Goal: Task Accomplishment & Management: Use online tool/utility

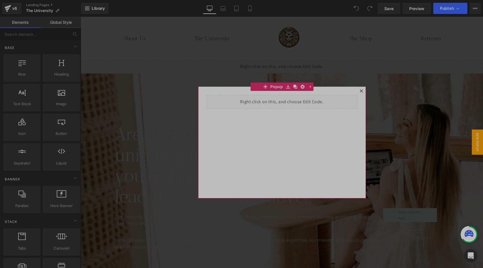
click at [362, 91] on icon at bounding box center [361, 90] width 3 height 3
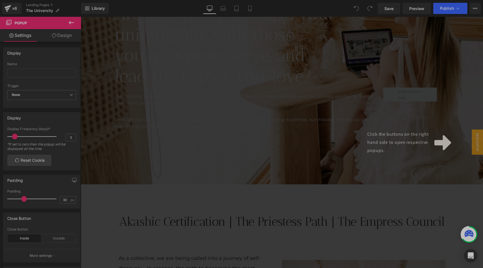
scroll to position [121, 0]
click at [271, 172] on div "Click the buttons on the right hand side to open respective popups." at bounding box center [282, 142] width 402 height 251
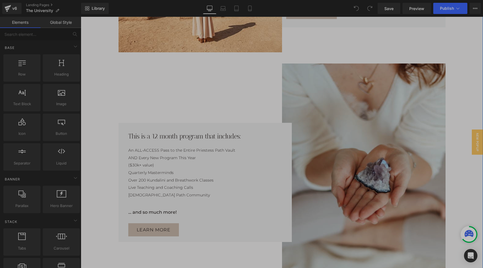
scroll to position [1276, 0]
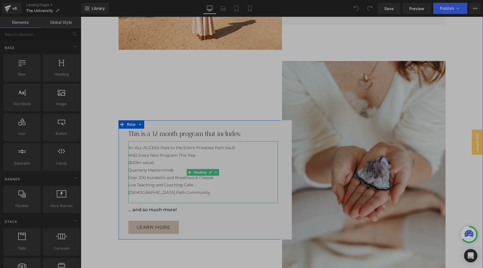
click at [134, 162] on div "($30k+ value)" at bounding box center [200, 163] width 144 height 8
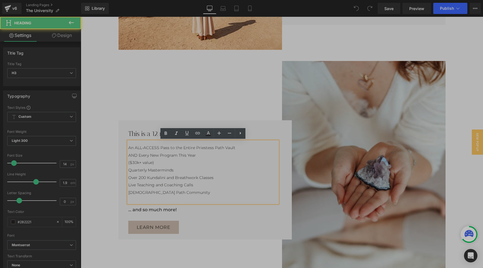
click at [134, 164] on div "($30k+ value)" at bounding box center [200, 163] width 144 height 8
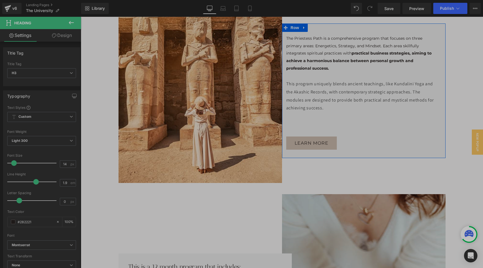
scroll to position [1142, 0]
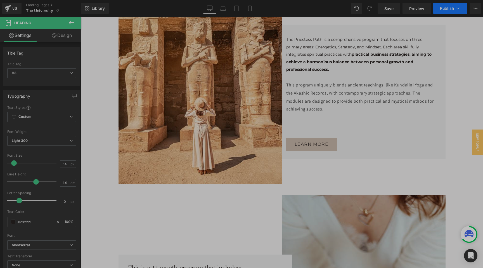
click at [444, 10] on span "Publish" at bounding box center [447, 8] width 14 height 4
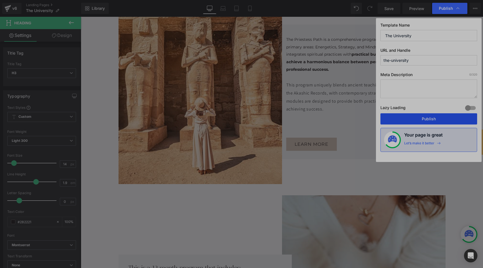
click at [427, 117] on button "Publish" at bounding box center [428, 118] width 97 height 11
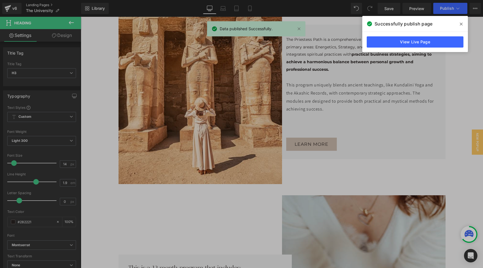
click at [38, 4] on link "Landing Pages" at bounding box center [53, 5] width 55 height 4
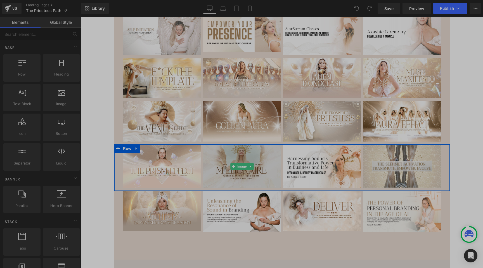
scroll to position [5976, 0]
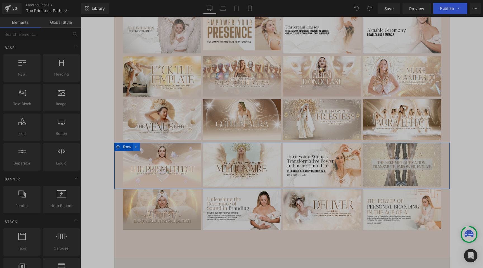
click at [136, 144] on icon at bounding box center [136, 146] width 4 height 4
click at [143, 145] on icon at bounding box center [144, 147] width 4 height 4
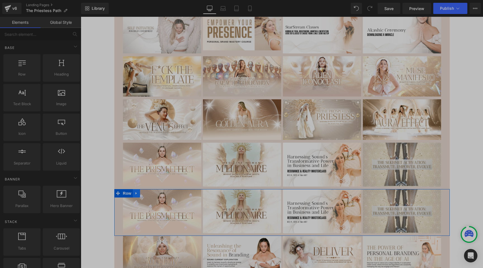
click at [137, 191] on icon at bounding box center [136, 193] width 4 height 4
click at [150, 191] on icon at bounding box center [151, 193] width 4 height 4
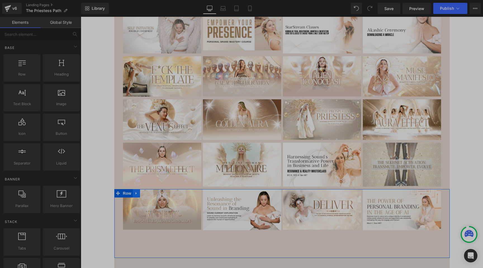
click at [138, 191] on icon at bounding box center [136, 193] width 4 height 4
click at [143, 191] on icon at bounding box center [144, 193] width 4 height 4
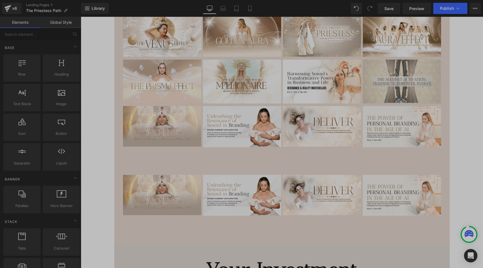
scroll to position [6057, 0]
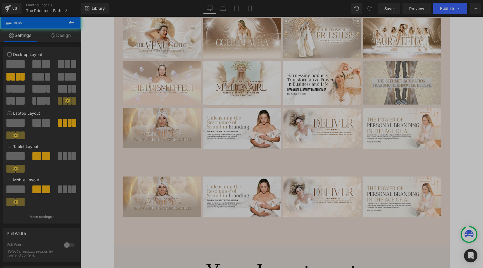
click at [175, 111] on div "Image Image Image Image Row 99px" at bounding box center [281, 142] width 335 height 69
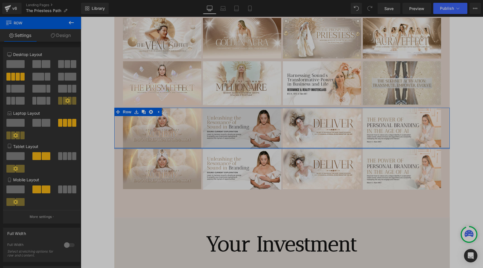
drag, startPoint x: 281, startPoint y: 128, endPoint x: 277, endPoint y: 96, distance: 32.4
click at [277, 108] on div "Image Image Image Image Row" at bounding box center [281, 128] width 335 height 41
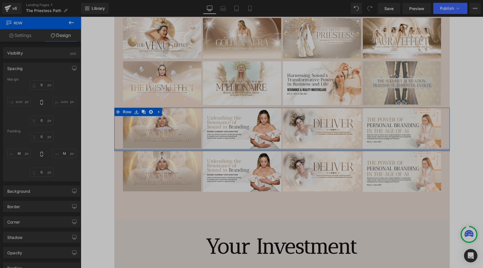
click at [282, 149] on div at bounding box center [281, 150] width 335 height 2
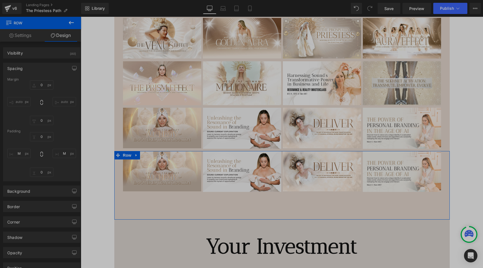
click at [260, 156] on div "Image Image Image Image Row" at bounding box center [281, 185] width 335 height 69
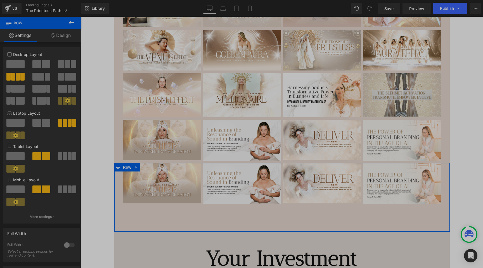
scroll to position [6046, 0]
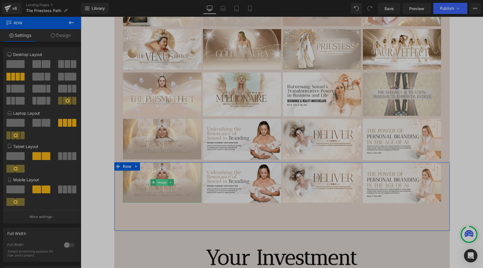
click at [162, 179] on span "Image" at bounding box center [162, 182] width 12 height 7
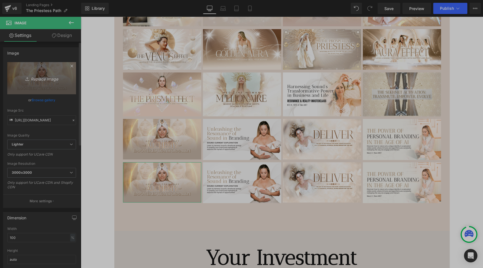
click at [38, 82] on link "Replace Image" at bounding box center [41, 78] width 69 height 32
type input "C:\fakepath\vision quest.png"
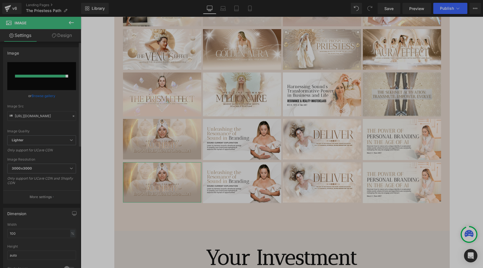
click at [39, 78] on input "file" at bounding box center [41, 76] width 69 height 28
click at [387, 9] on span "Save" at bounding box center [388, 9] width 9 height 6
click at [66, 169] on span "3000x3000" at bounding box center [41, 168] width 69 height 10
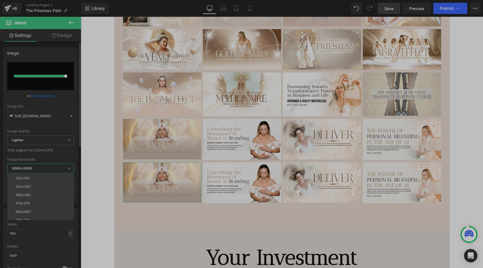
click at [66, 169] on span "3000x3000" at bounding box center [40, 168] width 66 height 10
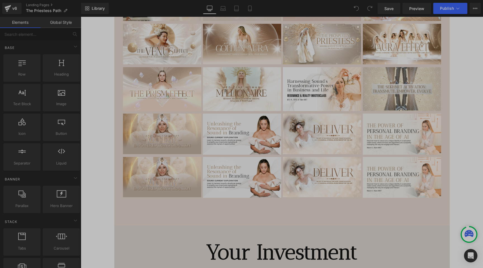
scroll to position [6056, 0]
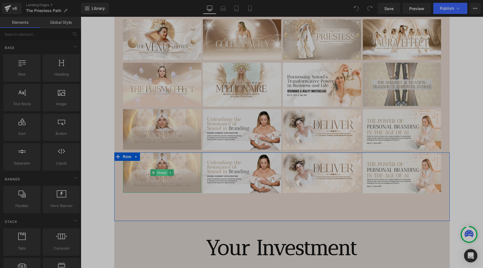
click at [160, 169] on span "Image" at bounding box center [162, 172] width 12 height 7
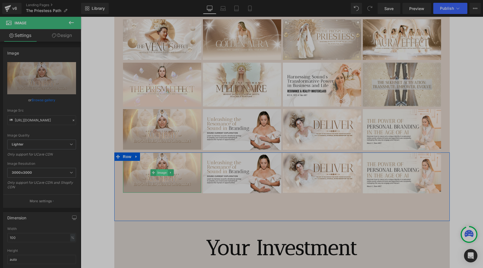
click at [162, 169] on span "Image" at bounding box center [162, 172] width 12 height 7
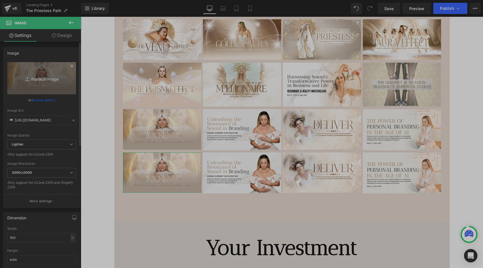
click at [39, 79] on icon "Replace Image" at bounding box center [41, 78] width 45 height 7
type input "C:\fakepath\The Light Keeper’s Ritual (23).jpg"
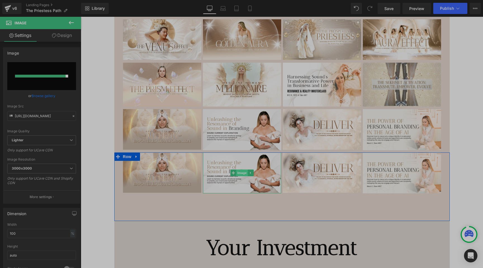
click at [238, 169] on span "Image" at bounding box center [242, 172] width 12 height 7
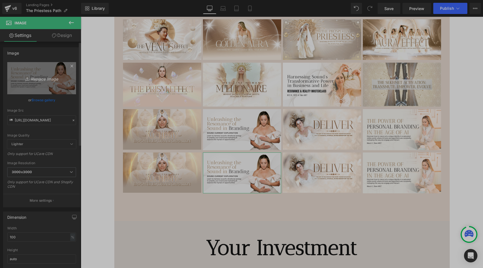
click at [38, 80] on icon "Replace Image" at bounding box center [41, 78] width 45 height 7
type input "C:\fakepath\The Light Keeper’s Ritual (24).jpg"
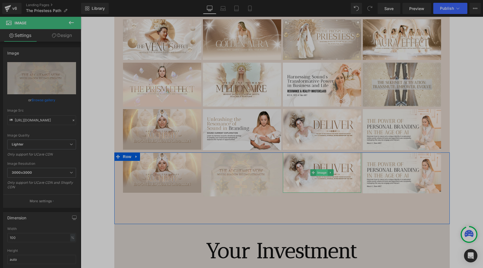
click at [321, 169] on span "Image" at bounding box center [322, 172] width 12 height 7
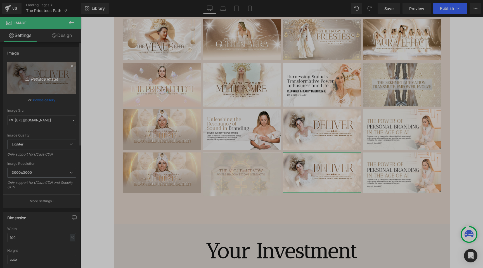
click at [44, 80] on icon "Replace Image" at bounding box center [41, 78] width 45 height 7
type input "C:\fakepath\The Light Keeper’s Ritual (26).jpg"
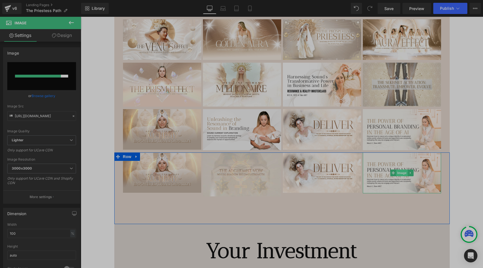
click at [399, 169] on span "Image" at bounding box center [402, 172] width 12 height 7
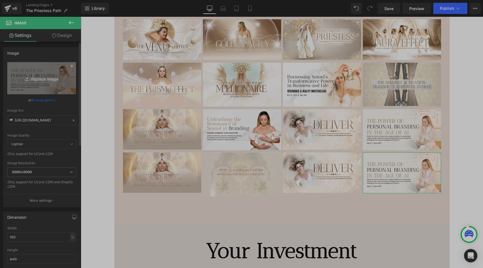
click at [41, 82] on link "Replace Image" at bounding box center [41, 78] width 69 height 32
type input "C:\fakepath\The Light Keeper’s Ritual (25).jpg"
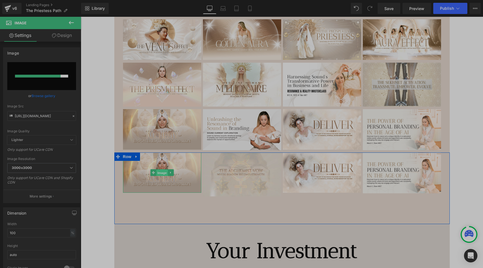
click at [161, 169] on span "Image" at bounding box center [162, 172] width 12 height 7
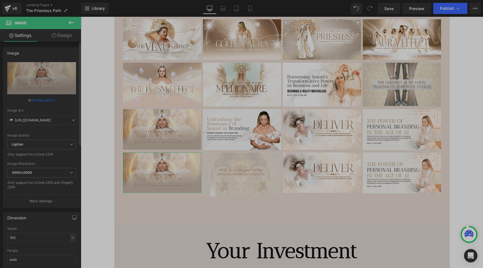
click at [43, 99] on link "Browse gallery" at bounding box center [44, 100] width 24 height 10
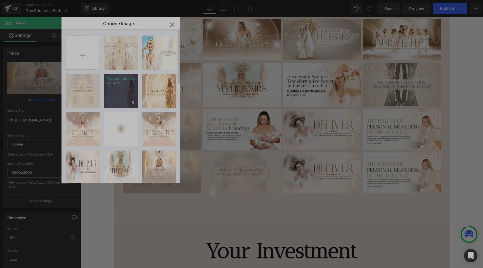
click at [118, 91] on div "The Lig..._23_.jpg 28.24 KB" at bounding box center [121, 91] width 34 height 34
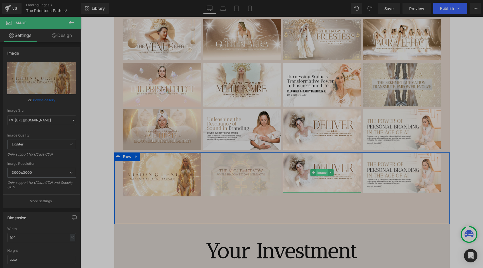
click at [322, 169] on span "Image" at bounding box center [322, 172] width 12 height 7
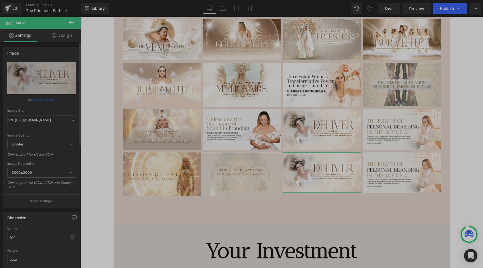
click at [43, 100] on link "Browse gallery" at bounding box center [44, 100] width 24 height 10
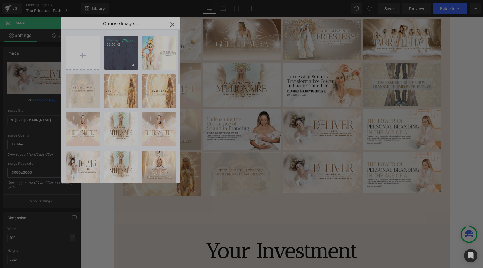
click at [120, 53] on div "The Lig..._25_.jpg 26.50 KB" at bounding box center [121, 52] width 34 height 34
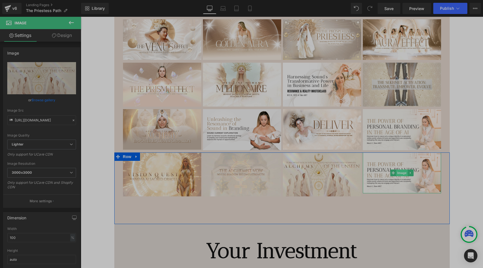
click at [400, 169] on span "Image" at bounding box center [402, 172] width 12 height 7
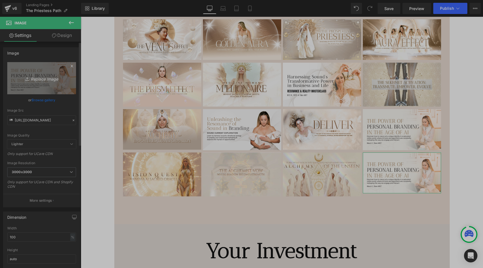
click at [40, 80] on icon "Replace Image" at bounding box center [41, 78] width 45 height 7
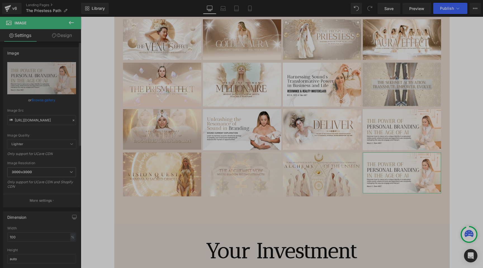
click at [41, 101] on link "Browse gallery" at bounding box center [44, 100] width 24 height 10
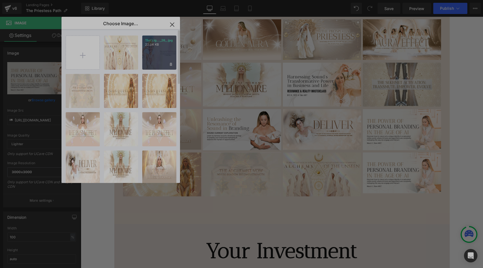
click at [158, 51] on div "The Lig..._26_.jpg 22.04 KB" at bounding box center [159, 52] width 34 height 34
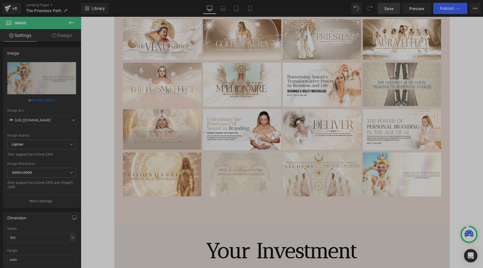
click at [386, 7] on span "Save" at bounding box center [388, 9] width 9 height 6
click at [446, 7] on span "Publish" at bounding box center [447, 8] width 14 height 4
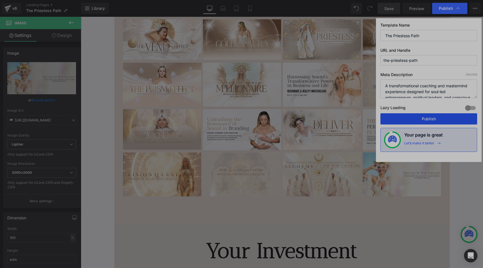
click at [427, 119] on button "Publish" at bounding box center [428, 118] width 97 height 11
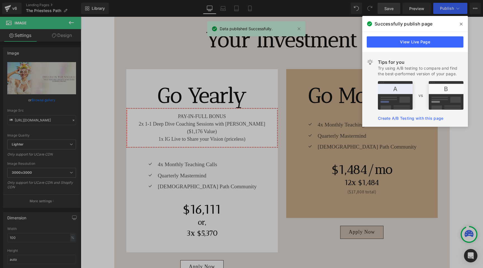
scroll to position [6268, 0]
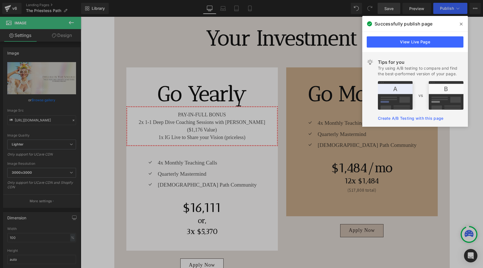
click at [461, 24] on icon at bounding box center [461, 24] width 3 height 3
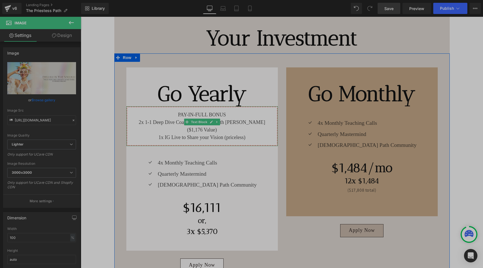
click at [226, 111] on p "PAY-IN-FULL BONUS 2x 1-1 Deep Dive Coaching Sessions with [PERSON_NAME] ($1,176…" at bounding box center [202, 126] width 142 height 30
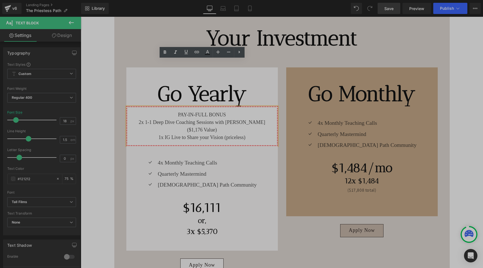
click at [250, 111] on p "PAY-IN-FULL BONUS 2x 1-1 Deep Dive Coaching Sessions with [PERSON_NAME] ($1,176…" at bounding box center [202, 126] width 142 height 30
click at [171, 158] on ul "Icon 4x Monthly Teaching Calls Text Block Icon Quarterly Mastermind Text Block …" at bounding box center [200, 174] width 113 height 33
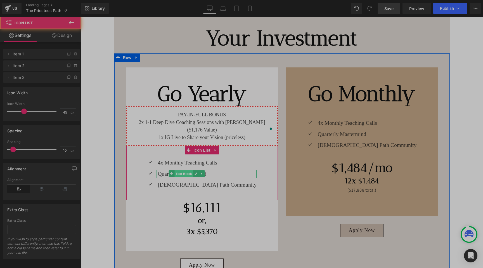
click at [184, 170] on span "Text Block" at bounding box center [184, 173] width 18 height 7
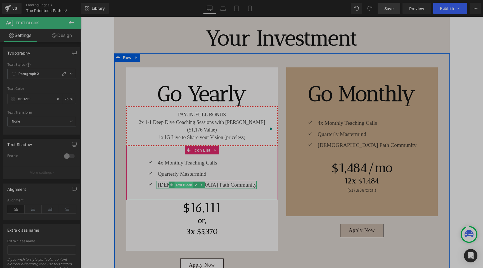
click at [187, 181] on span "Text Block" at bounding box center [184, 184] width 18 height 7
click at [222, 158] on div "Icon 4x Monthly Teaching Calls Text Block Icon Quarterly Mastermind Text Block …" at bounding box center [211, 174] width 134 height 33
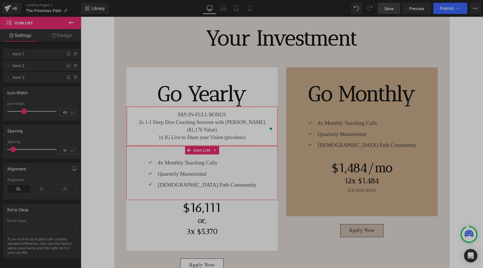
click at [61, 35] on link "Design" at bounding box center [62, 35] width 41 height 13
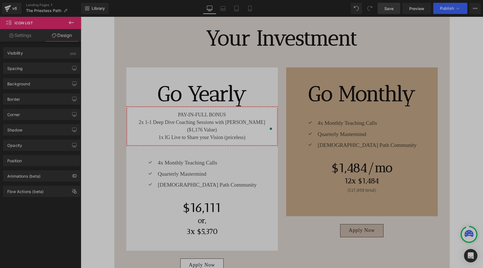
click at [70, 21] on icon at bounding box center [71, 22] width 7 height 7
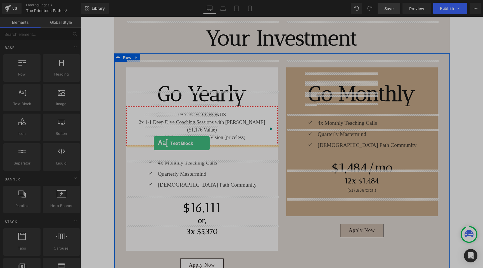
drag, startPoint x: 103, startPoint y: 114, endPoint x: 154, endPoint y: 143, distance: 58.1
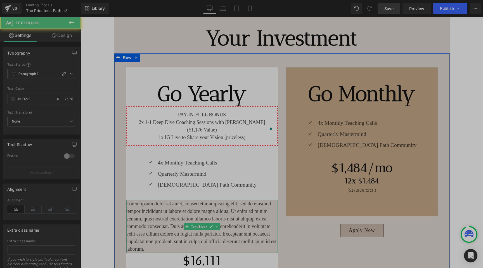
click at [165, 200] on p "Lorem ipsum dolor sit amet, consectetur adipiscing elit, sed do eiusmod tempor …" at bounding box center [201, 226] width 151 height 53
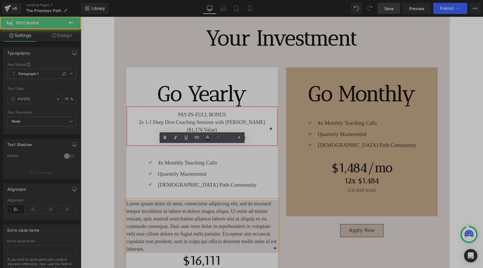
click at [165, 200] on p "Lorem ipsum dolor sit amet, consectetur adipiscing elit, sed do eiusmod tempor …" at bounding box center [201, 226] width 151 height 53
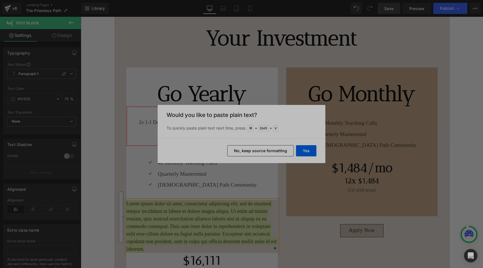
click at [255, 152] on button "No, keep source formatting" at bounding box center [260, 150] width 66 height 11
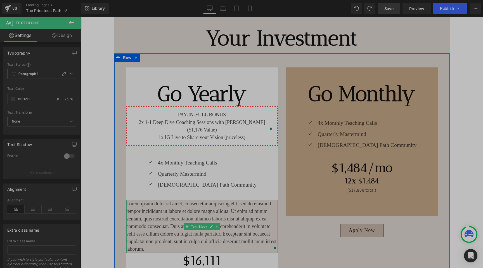
click at [186, 200] on p "Lorem ipsum dolor sit amet, consectetur adipiscing elit, sed do eiusmod tempor …" at bounding box center [201, 226] width 151 height 53
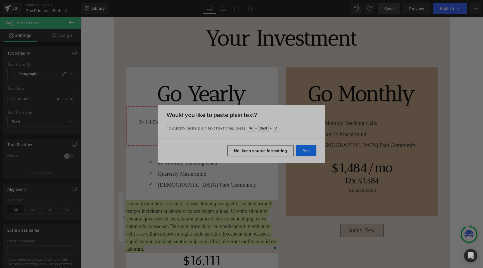
click at [302, 152] on button "Yes" at bounding box center [306, 150] width 20 height 11
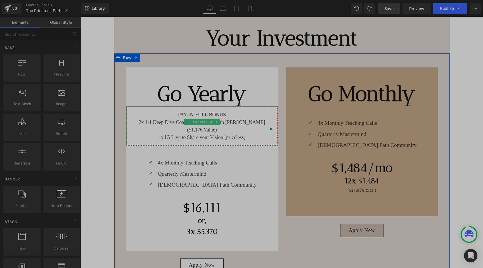
click at [236, 111] on p "PAY-IN-FULL BONUS 2x 1-1 Deep Dive Coaching Sessions with [PERSON_NAME] ($1,176…" at bounding box center [202, 126] width 142 height 30
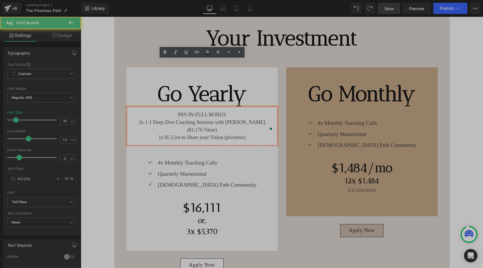
click at [239, 111] on p "PAY-IN-FULL BONUS 2x 1-1 Deep Dive Coaching Sessions with [PERSON_NAME] ($1,176…" at bounding box center [202, 126] width 142 height 30
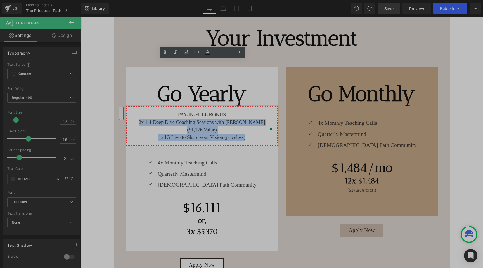
drag, startPoint x: 248, startPoint y: 84, endPoint x: 135, endPoint y: 77, distance: 113.3
click at [135, 111] on p "PAY-IN-FULL BONUS 2x 1-1 Deep Dive Coaching Sessions with [PERSON_NAME] ($1,176…" at bounding box center [202, 126] width 142 height 30
paste div "To enrich screen reader interactions, please activate Accessibility in Grammarl…"
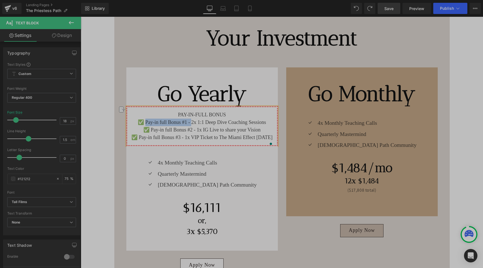
drag, startPoint x: 191, startPoint y: 75, endPoint x: 145, endPoint y: 77, distance: 45.3
click at [145, 111] on p "PAY-IN-FULL BONUS ✅ Pay-in full Bonus #1 - 2x 1:1 Deep Dive Coaching Sessions" at bounding box center [202, 118] width 142 height 15
drag, startPoint x: 196, startPoint y: 83, endPoint x: 151, endPoint y: 84, distance: 45.0
click at [151, 126] on p "✅ Pay-in full Bonus #2 - 1x IG Live to share your Vision" at bounding box center [202, 130] width 142 height 8
click at [168, 111] on p "PAY-IN-FULL BONUS ✅ 2x 1:1 Deep Dive Coaching Sessions" at bounding box center [202, 118] width 142 height 15
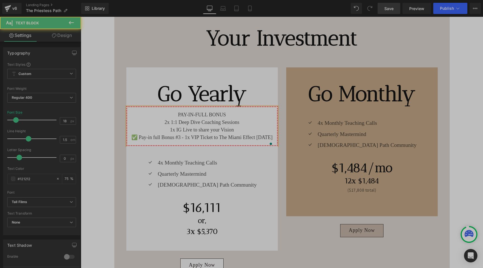
click at [187, 134] on p "✅ Pay-in full Bonus #3 - 1x VIP Ticket to The Miami Effect [DATE]" at bounding box center [202, 138] width 142 height 8
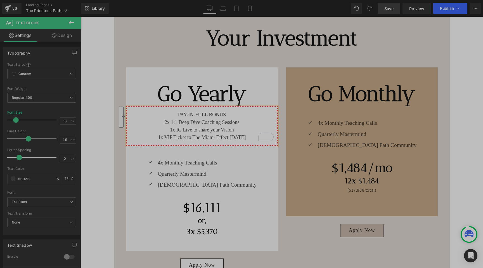
drag, startPoint x: 248, startPoint y: 90, endPoint x: 155, endPoint y: 76, distance: 93.6
click at [155, 106] on div "PAY-IN-FULL BONUS 2x 1:1 Deep Dive Coaching Sessions 1x IG Live to share your V…" at bounding box center [201, 126] width 151 height 40
click at [164, 51] on icon at bounding box center [164, 51] width 3 height 3
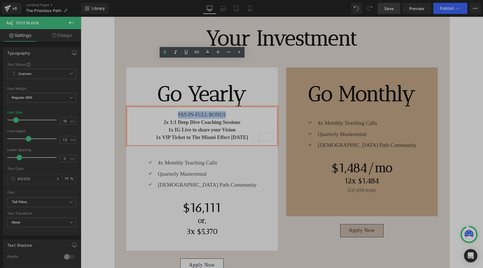
drag, startPoint x: 227, startPoint y: 69, endPoint x: 178, endPoint y: 69, distance: 49.5
click at [178, 111] on p "PAY-IN-FULL BONUS 2x 1:1 Deep Dive Coaching Sessions" at bounding box center [202, 118] width 142 height 15
click at [163, 53] on icon at bounding box center [164, 51] width 3 height 3
drag, startPoint x: 251, startPoint y: 90, endPoint x: 162, endPoint y: 77, distance: 90.1
click at [162, 106] on div "PAY-IN-FULL BONUS 2x 1:1 Deep Dive Coaching Sessions 1x IG Live to share your V…" at bounding box center [201, 126] width 151 height 40
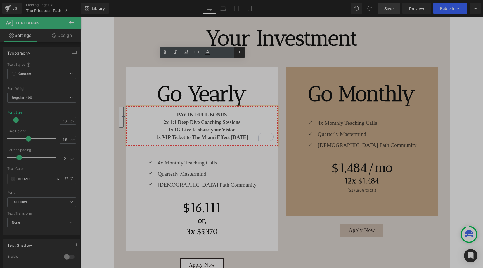
click at [241, 51] on icon at bounding box center [239, 52] width 7 height 7
click at [153, 52] on icon at bounding box center [154, 52] width 7 height 7
click at [296, 202] on div "Go Monthly Heading Icon 4x Monthly Teaching Calls Text Block Icon Quarterly Mas…" at bounding box center [362, 168] width 160 height 203
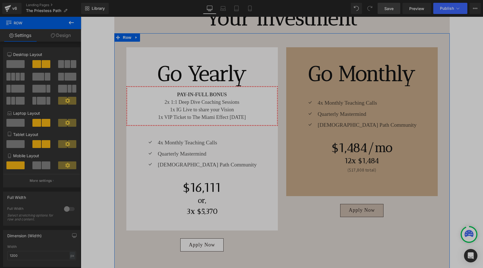
scroll to position [6287, 0]
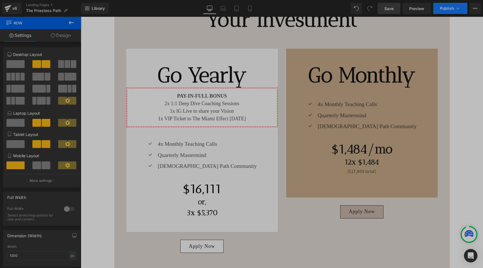
click at [447, 7] on span "Publish" at bounding box center [447, 8] width 14 height 4
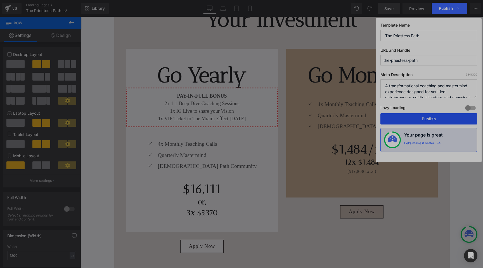
click at [428, 118] on button "Publish" at bounding box center [428, 118] width 97 height 11
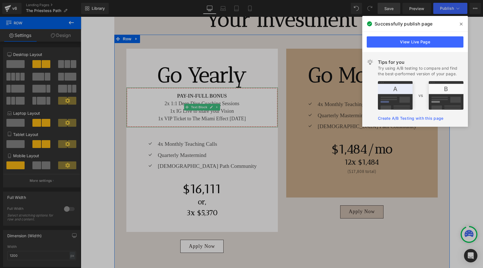
click at [155, 115] on p "1x VIP Ticket to The Miami Effect [DATE]" at bounding box center [202, 119] width 142 height 8
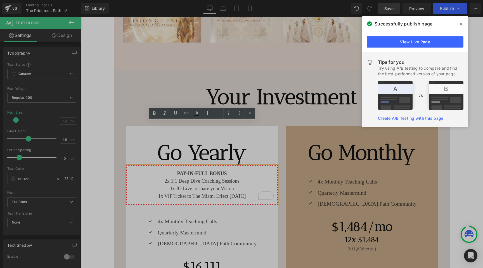
scroll to position [6206, 0]
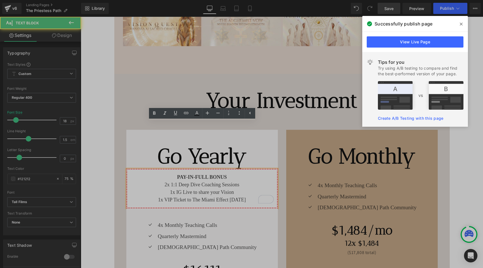
click at [159, 173] on p "PAY-IN-FULL BONUS 2x 1:1 Deep Dive Coaching Sessions" at bounding box center [202, 180] width 142 height 15
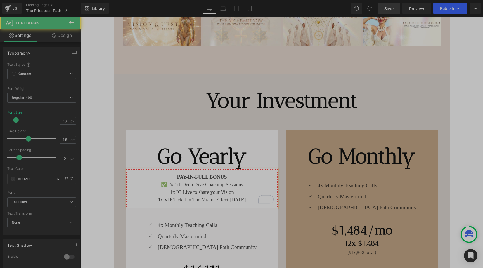
click at [169, 188] on p "1x IG Live to share your Vision" at bounding box center [202, 192] width 142 height 8
click at [154, 196] on p "1x VIP Ticket to The Miami Effect [DATE]" at bounding box center [202, 200] width 142 height 8
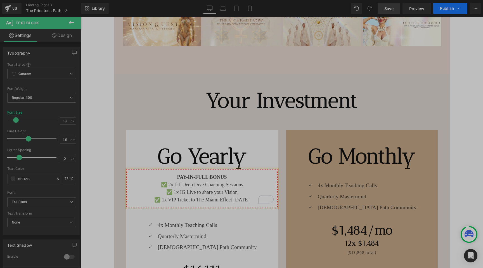
click at [442, 9] on span "Publish" at bounding box center [447, 8] width 14 height 4
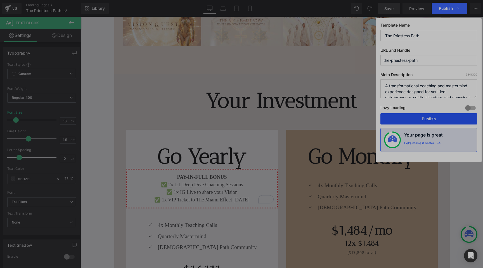
click at [428, 118] on button "Publish" at bounding box center [428, 118] width 97 height 11
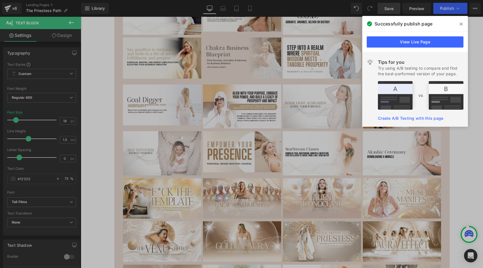
scroll to position [5898, 0]
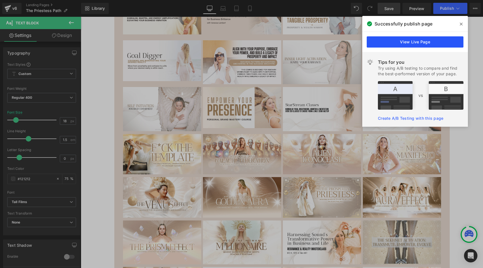
click at [411, 43] on link "View Live Page" at bounding box center [415, 41] width 97 height 11
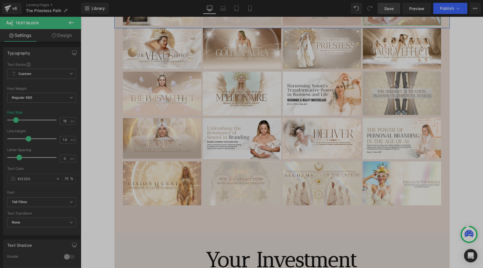
scroll to position [6047, 0]
click at [248, 7] on icon at bounding box center [250, 9] width 6 height 6
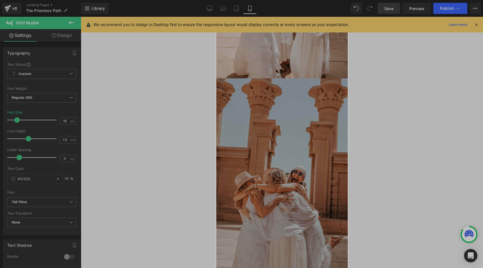
scroll to position [9375, 0]
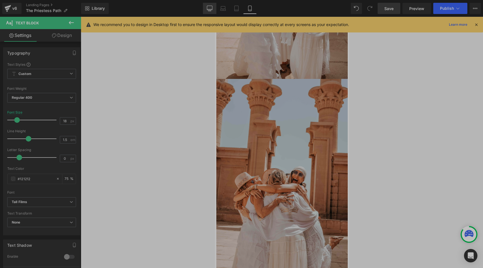
click at [208, 7] on icon at bounding box center [210, 9] width 6 height 6
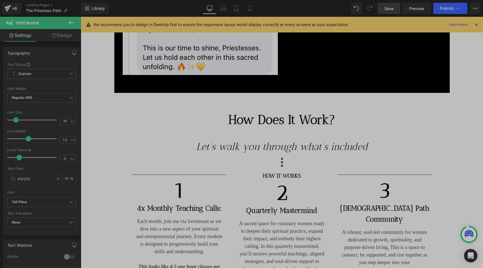
click at [474, 25] on icon at bounding box center [476, 24] width 5 height 5
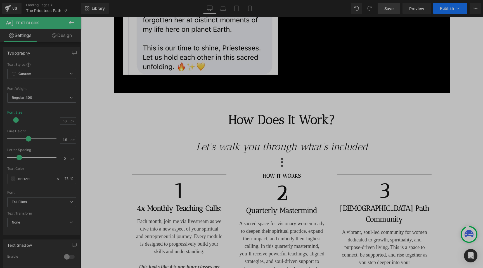
click at [440, 8] on span "Publish" at bounding box center [447, 8] width 14 height 4
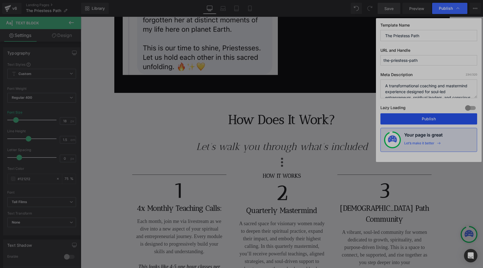
click at [424, 120] on button "Publish" at bounding box center [428, 118] width 97 height 11
